Goal: Navigation & Orientation: Find specific page/section

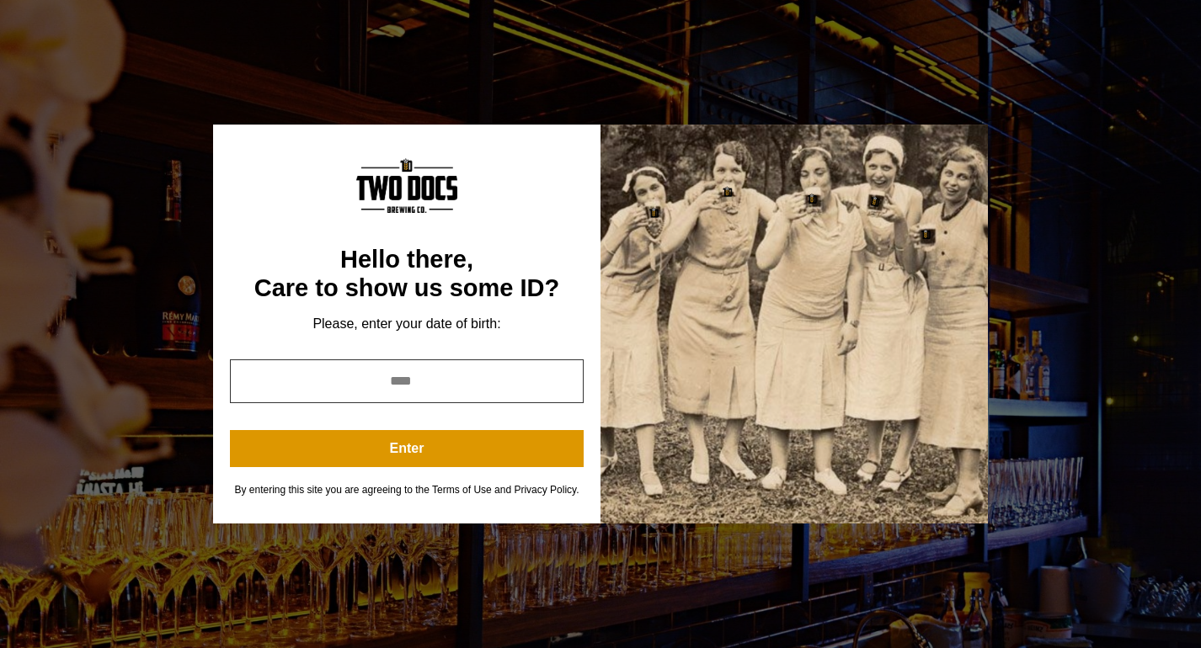
click at [447, 383] on input "year" at bounding box center [407, 381] width 354 height 44
type input "*"
click at [565, 382] on input "*" at bounding box center [407, 381] width 354 height 44
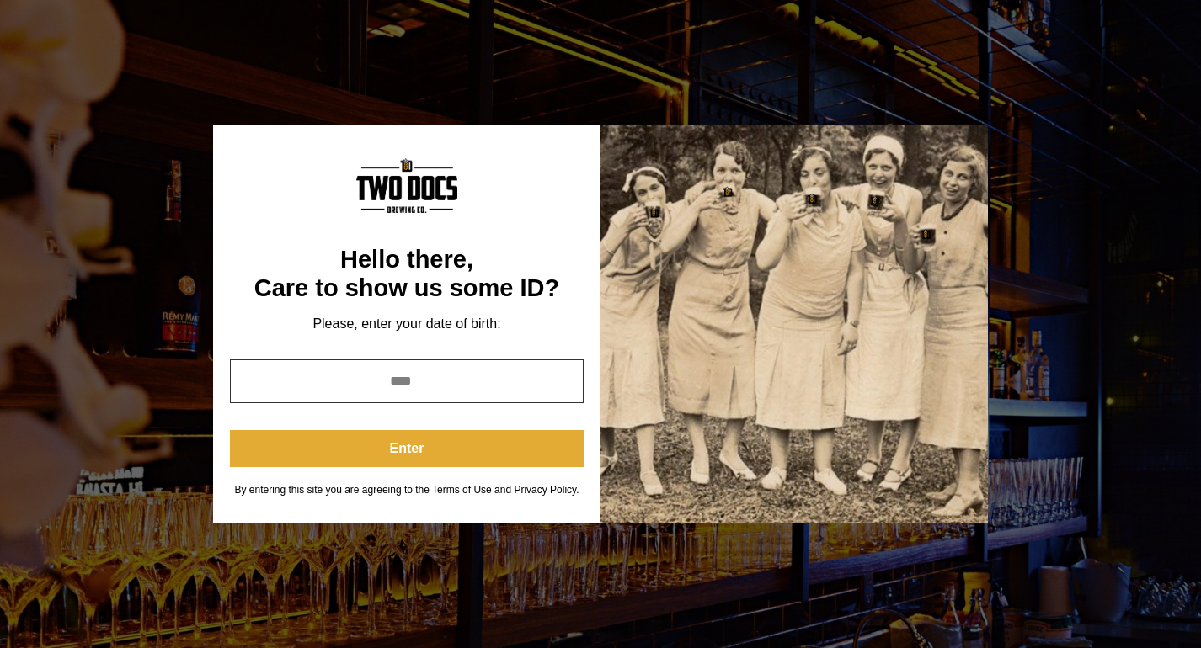
type input "****"
click at [514, 445] on button "Enter" at bounding box center [407, 448] width 354 height 37
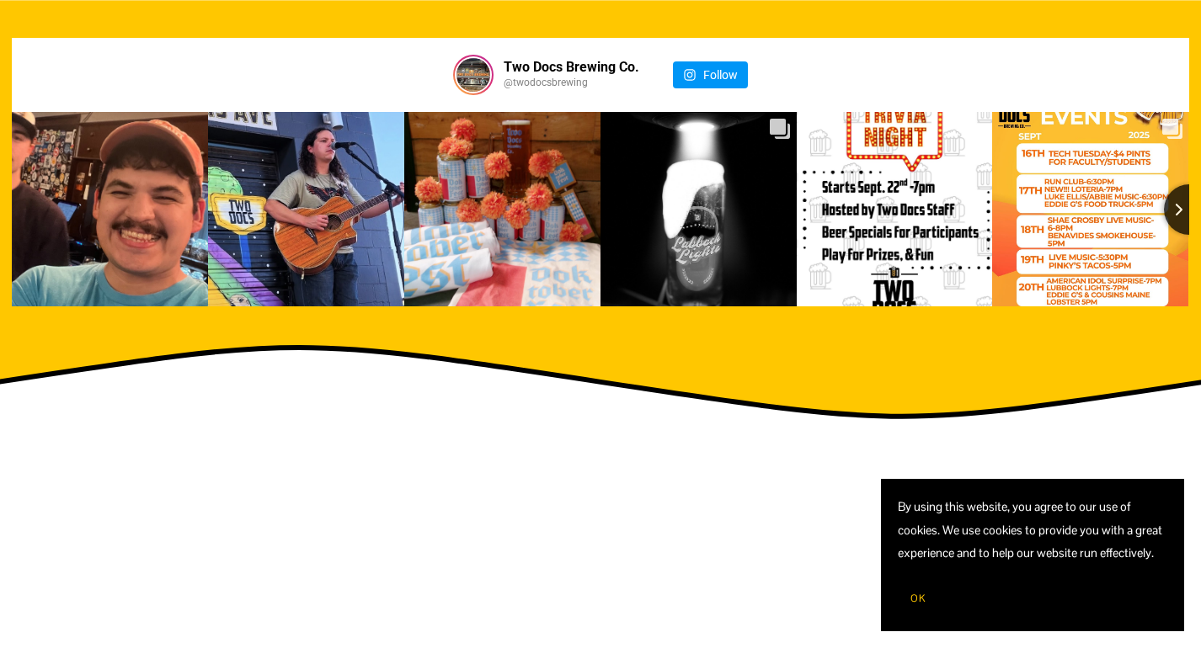
scroll to position [2492, 0]
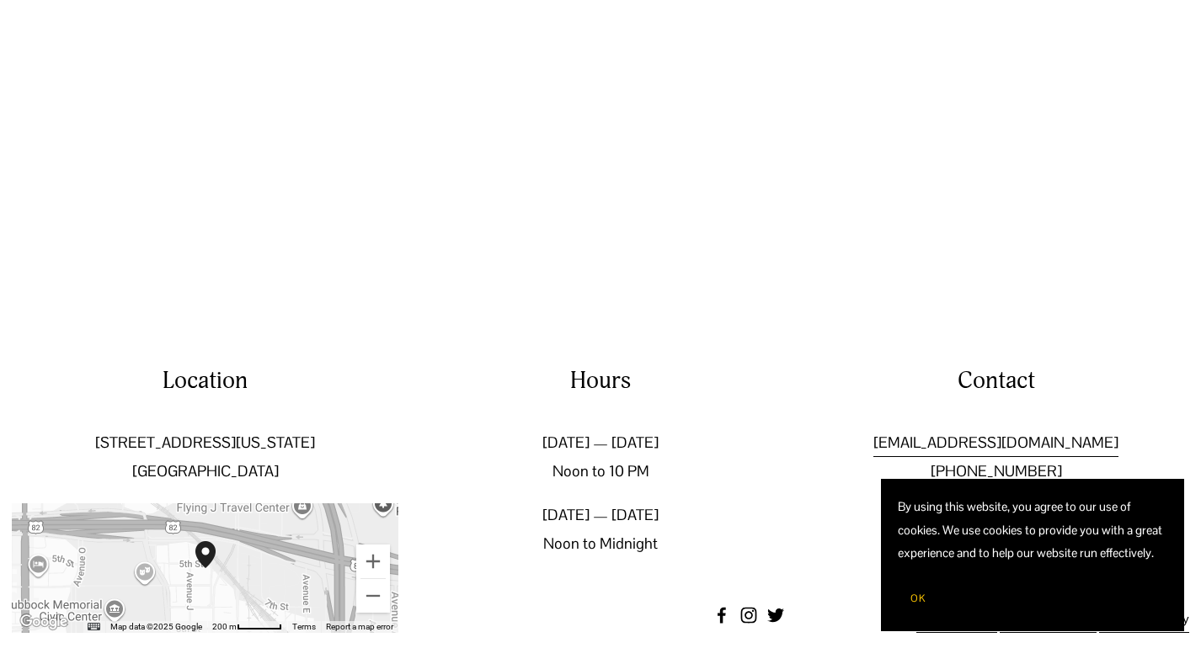
click at [924, 601] on span "OK" at bounding box center [917, 598] width 15 height 13
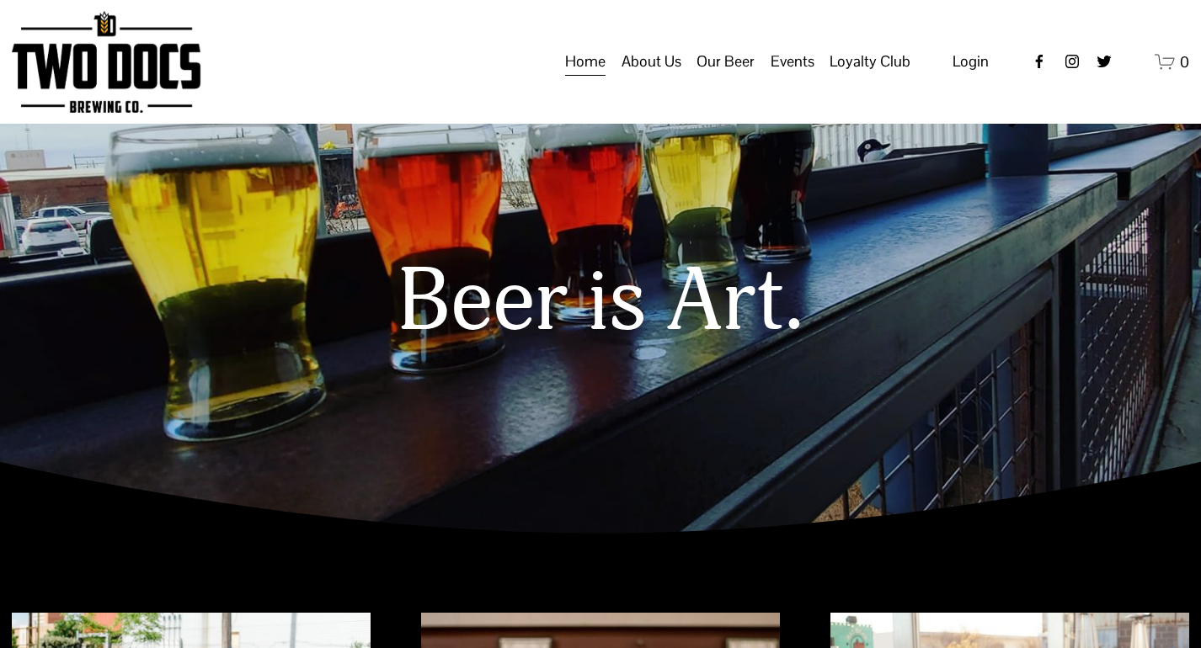
scroll to position [0, 0]
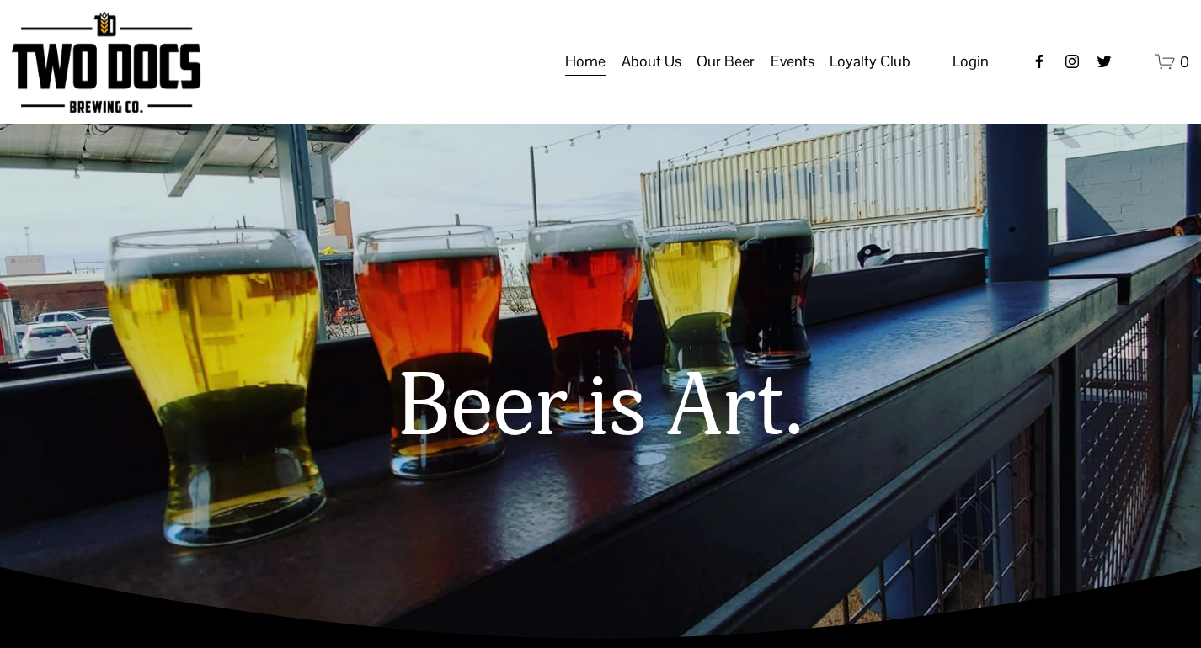
click at [0, 0] on span "Taproom Menu" at bounding box center [0, 0] width 0 height 0
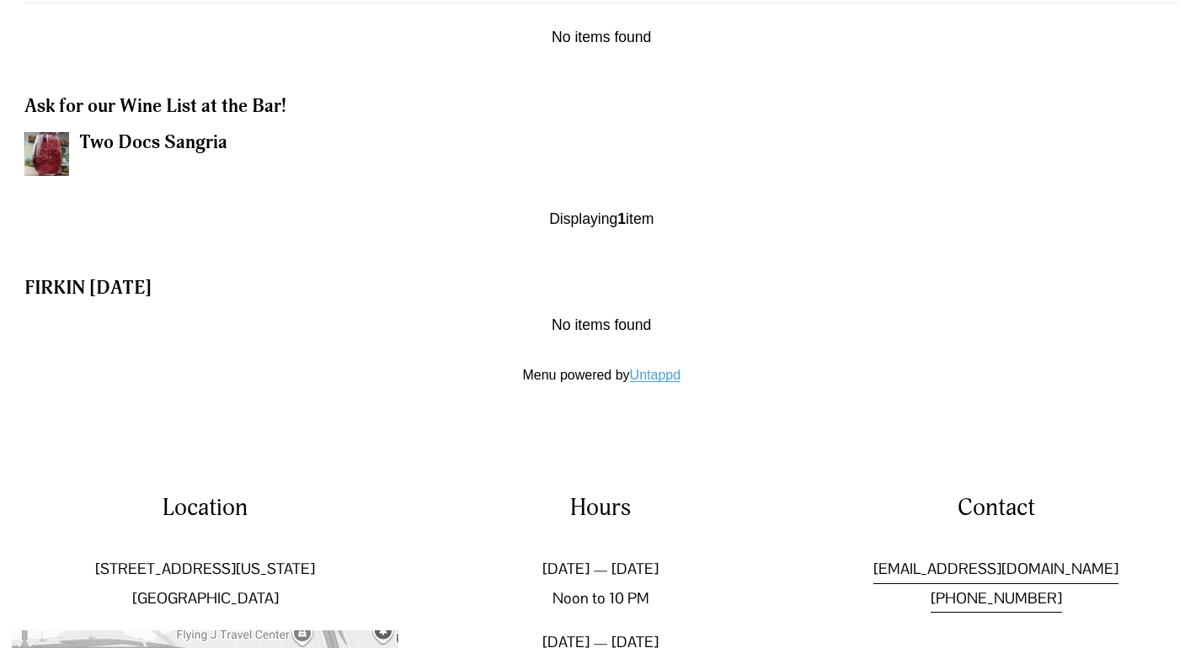
scroll to position [2245, 0]
